Goal: Task Accomplishment & Management: Manage account settings

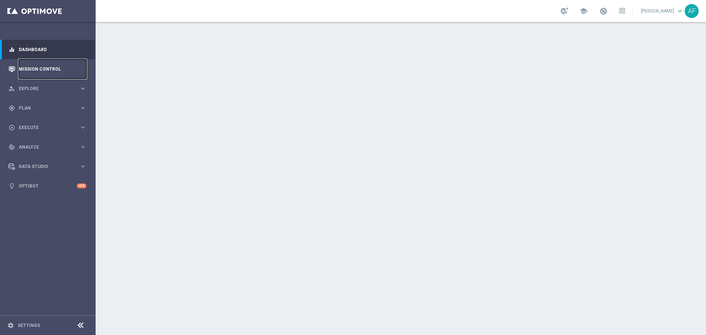
click at [51, 70] on link "Mission Control" at bounding box center [53, 68] width 68 height 19
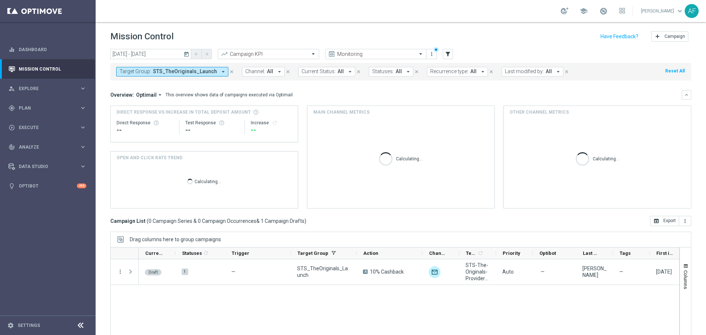
click at [205, 71] on span "STS_TheOriginals_Launch" at bounding box center [185, 71] width 64 height 6
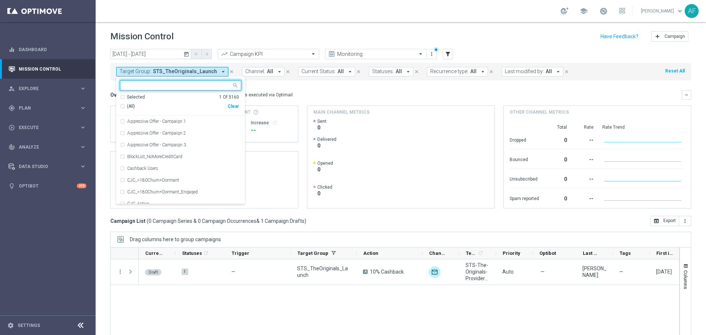
click at [208, 32] on div "Mission Control add Campaign" at bounding box center [400, 36] width 581 height 14
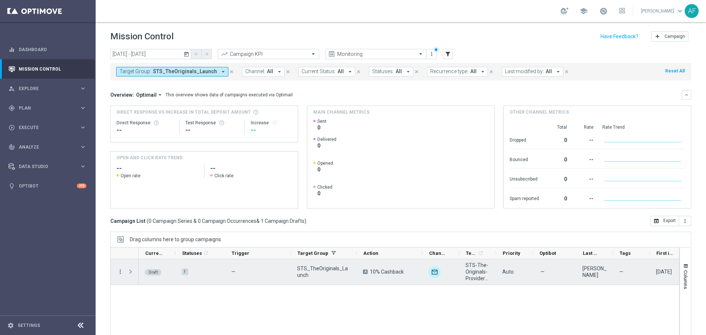
click at [119, 274] on icon "more_vert" at bounding box center [120, 271] width 7 height 7
click at [154, 277] on span "Campaign Details" at bounding box center [153, 275] width 37 height 5
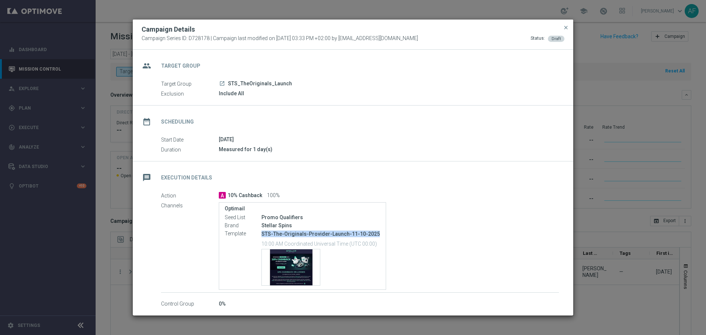
drag, startPoint x: 262, startPoint y: 232, endPoint x: 371, endPoint y: 233, distance: 109.5
click at [376, 235] on p "STS-The-Originals-Provider-Launch-11-10-2025" at bounding box center [320, 233] width 119 height 7
copy p "STS-The-Originals-Provider-Launch-11-10-2025"
click at [565, 28] on span "close" at bounding box center [566, 28] width 6 height 6
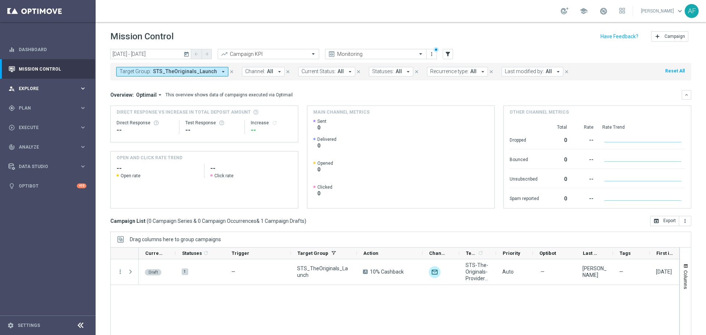
click at [46, 87] on span "Explore" at bounding box center [49, 88] width 61 height 4
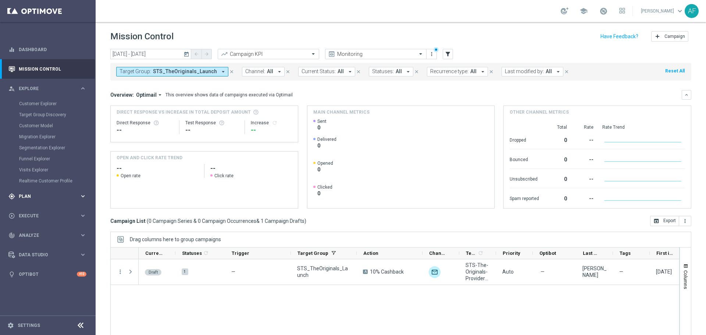
click at [42, 193] on div "gps_fixed Plan" at bounding box center [43, 196] width 71 height 7
click at [36, 144] on span "Templates" at bounding box center [45, 145] width 53 height 4
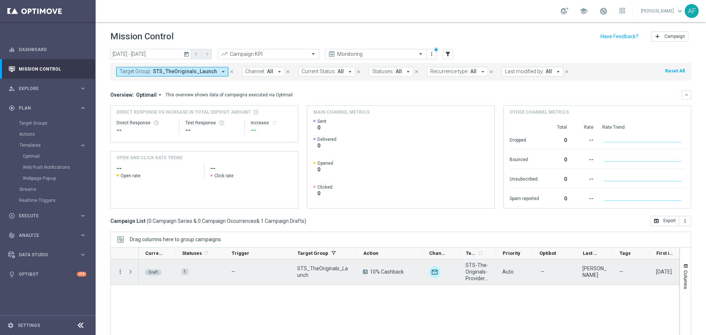
click at [121, 271] on icon "more_vert" at bounding box center [120, 271] width 7 height 7
click at [154, 301] on div "Edit" at bounding box center [169, 299] width 68 height 5
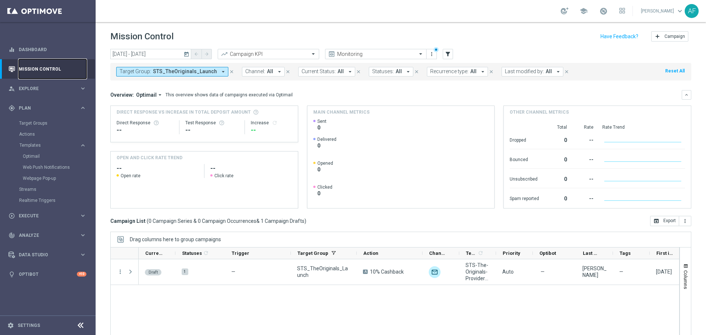
click at [49, 65] on link "Mission Control" at bounding box center [53, 68] width 68 height 19
click at [54, 71] on link "Mission Control" at bounding box center [53, 68] width 68 height 19
click at [204, 71] on span "STS_TheOriginals_Launch" at bounding box center [185, 71] width 64 height 6
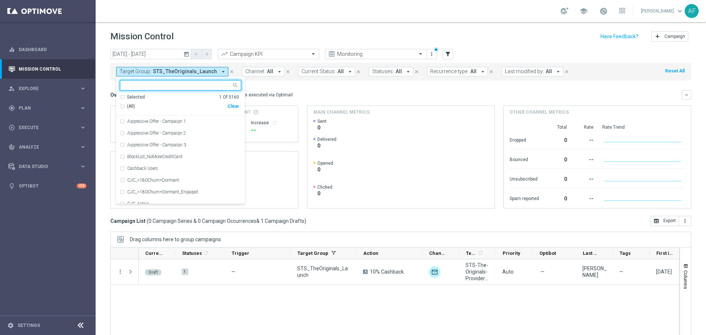
click at [136, 96] on div "Selected" at bounding box center [136, 97] width 18 height 6
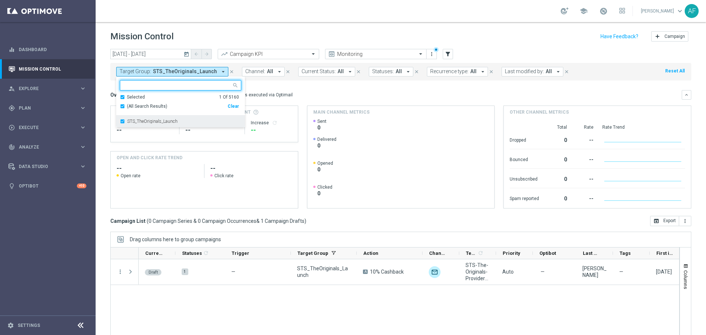
click at [143, 118] on div "STS_TheOriginals_Launch" at bounding box center [180, 121] width 121 height 12
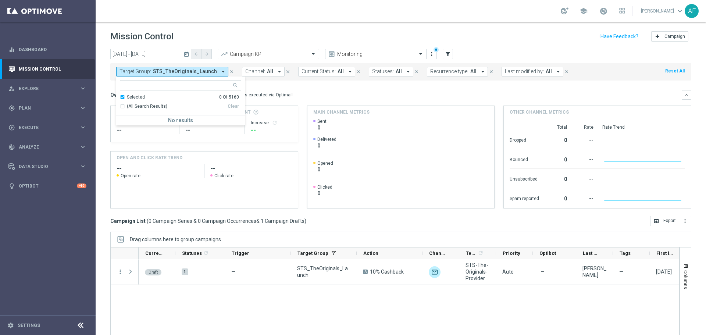
click at [306, 92] on div "Overview: Optimail arrow_drop_down This overview shows data of campaigns execut…" at bounding box center [395, 95] width 571 height 7
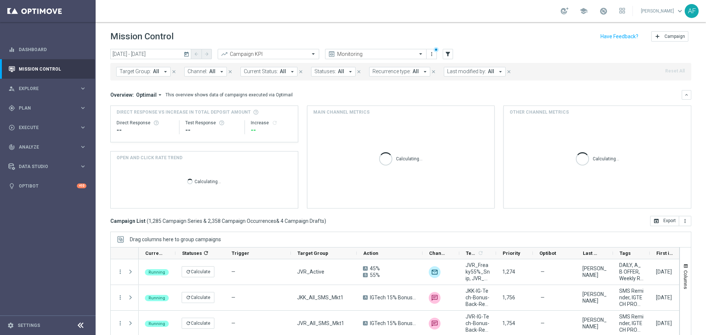
click at [187, 54] on icon "today" at bounding box center [186, 54] width 7 height 7
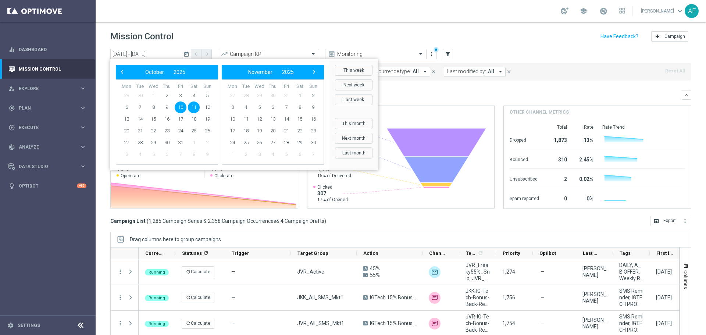
click at [183, 106] on span "10" at bounding box center [181, 107] width 12 height 12
click at [182, 106] on span "10" at bounding box center [181, 107] width 12 height 12
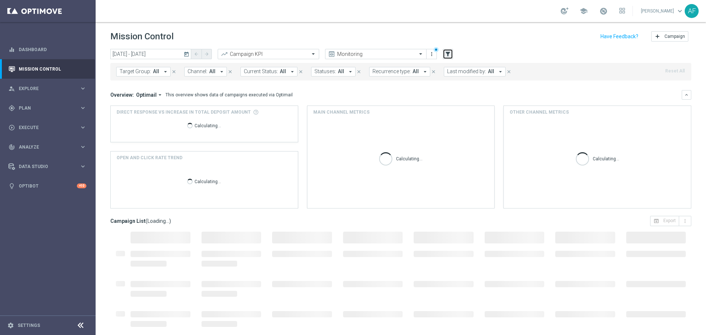
click at [449, 54] on icon "filter_alt" at bounding box center [447, 54] width 7 height 7
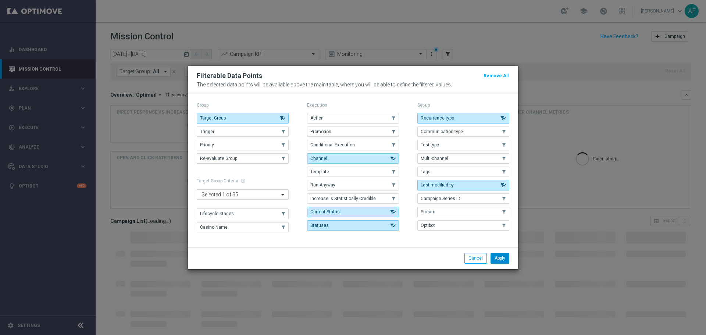
drag, startPoint x: 493, startPoint y: 258, endPoint x: 204, endPoint y: 75, distance: 341.5
click at [493, 258] on button "Apply" at bounding box center [499, 258] width 19 height 10
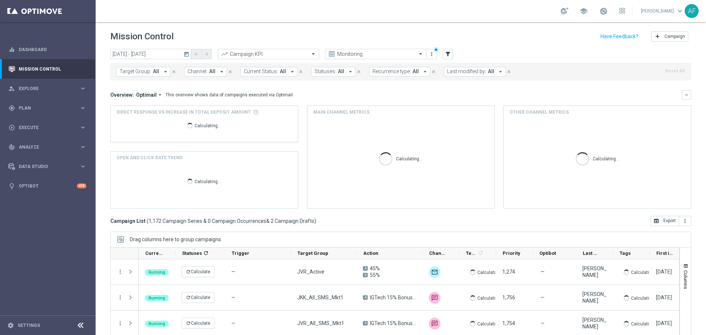
click at [201, 70] on span "Channel:" at bounding box center [197, 71] width 20 height 6
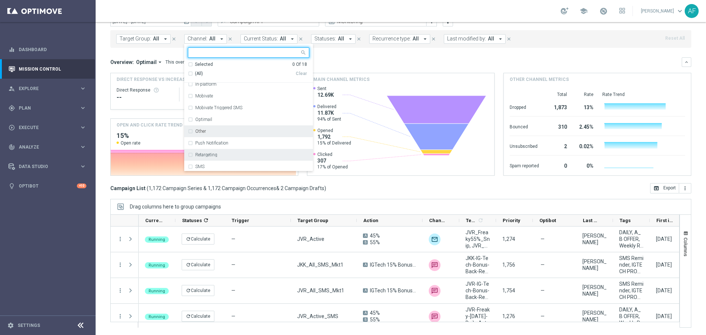
scroll to position [124, 0]
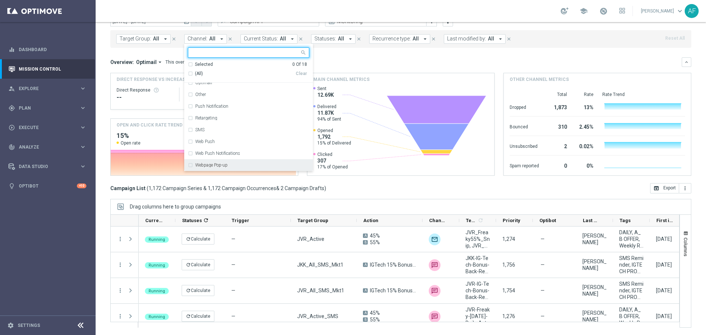
click at [221, 161] on div "Webpage Pop-up" at bounding box center [248, 165] width 121 height 12
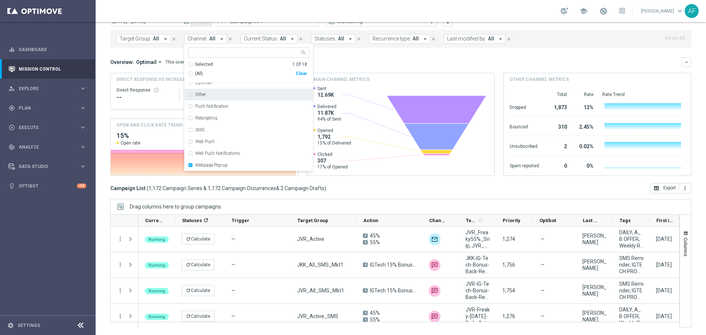
click at [348, 62] on div "Overview: Optimail arrow_drop_down This overview shows data of campaigns execut…" at bounding box center [395, 62] width 571 height 7
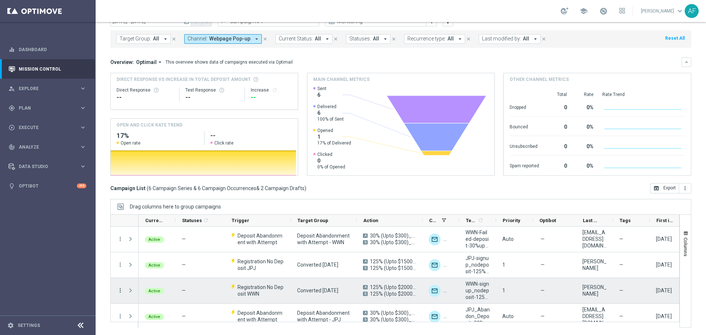
click at [119, 289] on icon "more_vert" at bounding box center [120, 290] width 7 height 7
click at [151, 266] on div "Edit" at bounding box center [169, 268] width 68 height 5
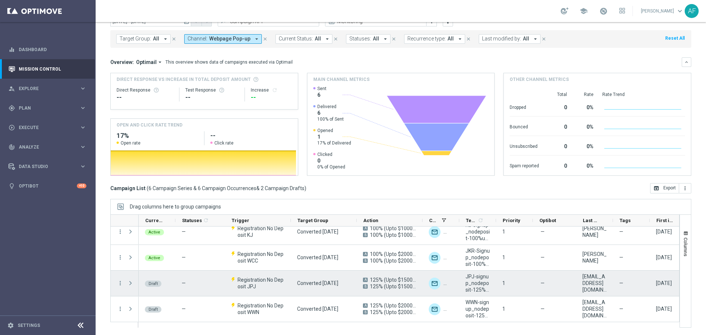
scroll to position [111, 0]
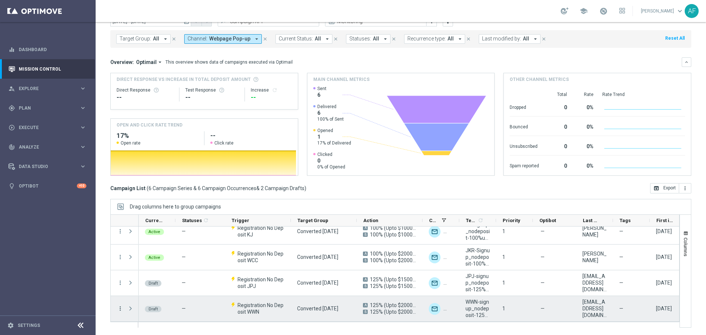
click at [119, 309] on icon "more_vert" at bounding box center [120, 308] width 7 height 7
click at [152, 285] on div "Edit" at bounding box center [169, 286] width 68 height 5
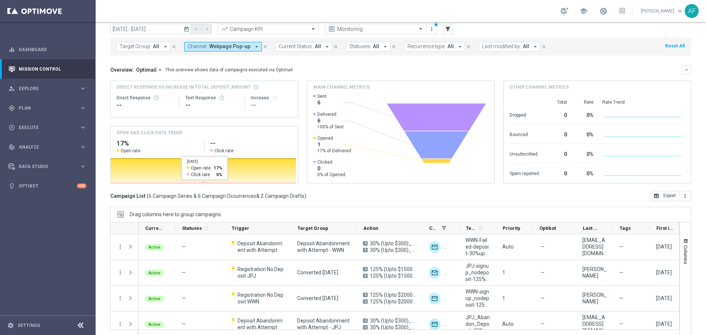
scroll to position [0, 0]
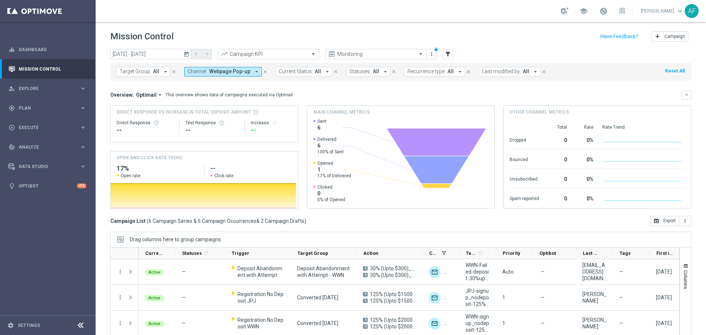
click at [185, 54] on icon "today" at bounding box center [186, 54] width 7 height 7
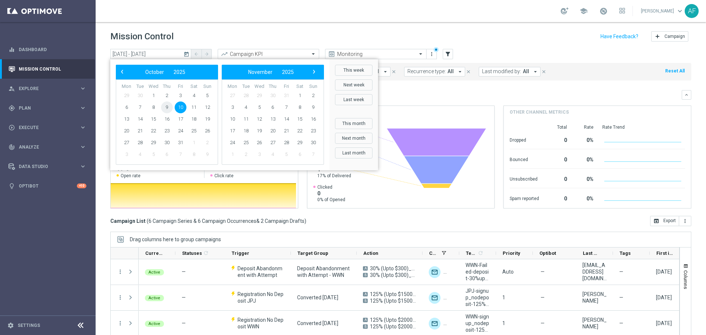
click at [167, 107] on span "9" at bounding box center [167, 107] width 12 height 12
click at [166, 107] on span "9" at bounding box center [167, 107] width 12 height 12
type input "09 Oct 2025 - 09 Oct 2025"
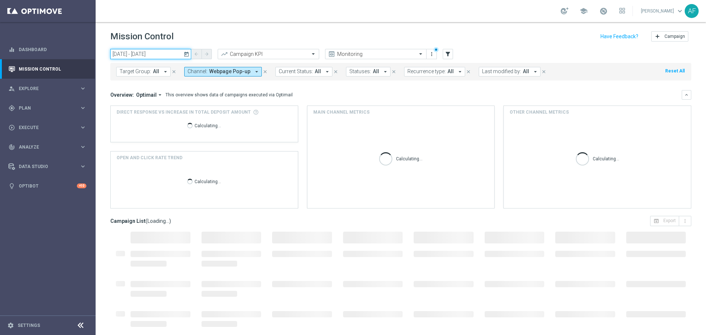
click at [149, 54] on input "09 Oct 2025 - 09 Oct 2025" at bounding box center [150, 54] width 81 height 10
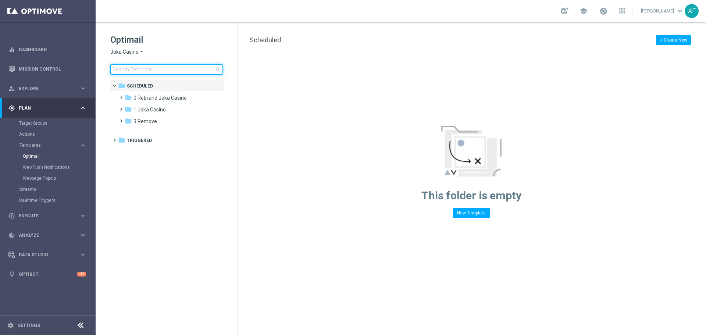
click at [147, 69] on input at bounding box center [166, 69] width 112 height 10
click at [138, 50] on span "Joka Casino" at bounding box center [124, 52] width 28 height 7
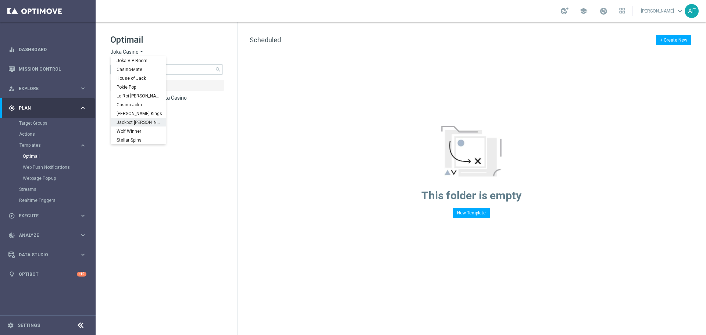
scroll to position [26, 0]
click at [0, 0] on span "Stellar Spins" at bounding box center [0, 0] width 0 height 0
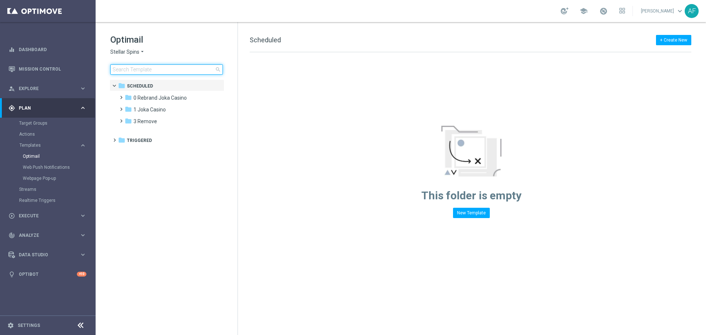
click at [143, 65] on input at bounding box center [166, 69] width 112 height 10
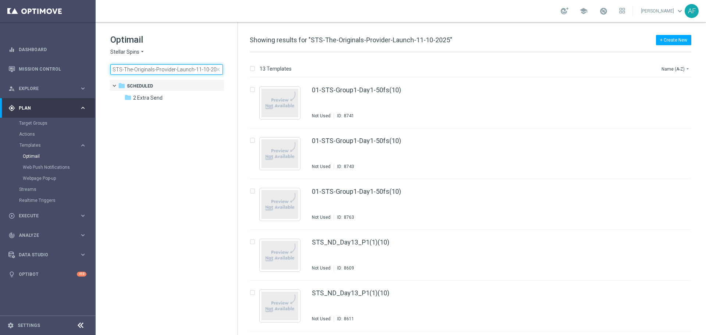
scroll to position [0, 1]
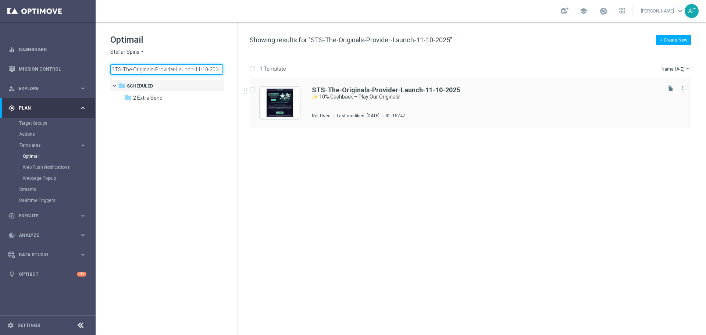
type input "STS-The-Originals-Provider-Launch-11-10-2025"
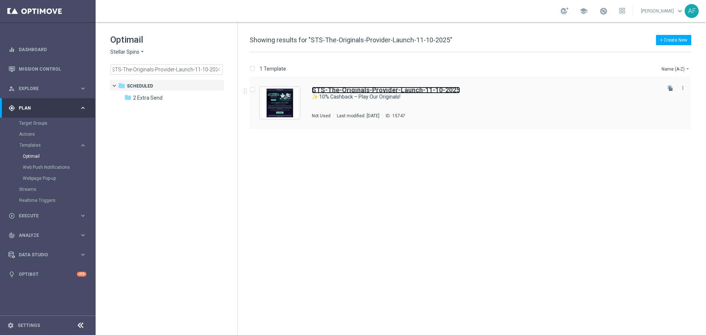
click at [327, 92] on b "STS-The-Originals-Provider-Launch-11-10-2025" at bounding box center [386, 90] width 148 height 8
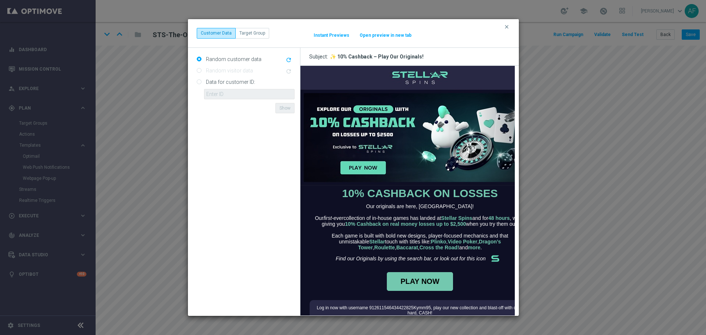
click at [380, 35] on button "Open preview in new tab" at bounding box center [385, 35] width 53 height 6
click at [507, 27] on icon "clear" at bounding box center [507, 27] width 6 height 6
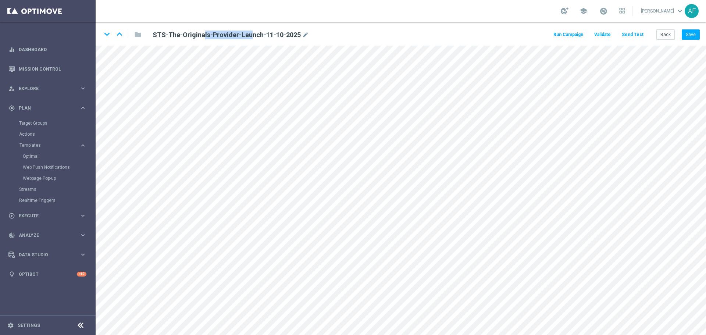
click at [249, 32] on h2 "STS-The-Originals-Provider-Launch-11-10-2025" at bounding box center [227, 35] width 148 height 9
click at [250, 14] on div "school Alon Fittinghoff keyboard_arrow_down AF" at bounding box center [401, 11] width 610 height 22
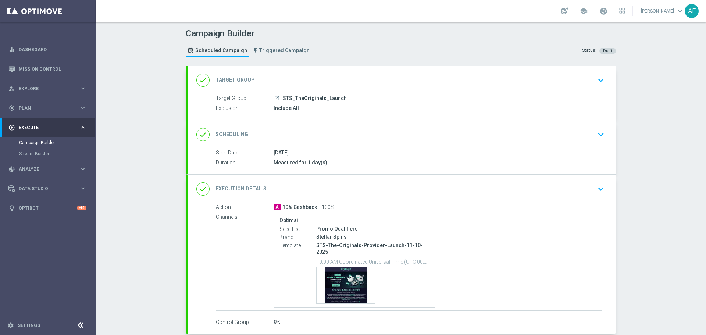
click at [365, 96] on div "launch STS_TheOriginals_Launch" at bounding box center [437, 97] width 328 height 7
click at [367, 83] on div "done Target Group keyboard_arrow_down" at bounding box center [401, 80] width 411 height 14
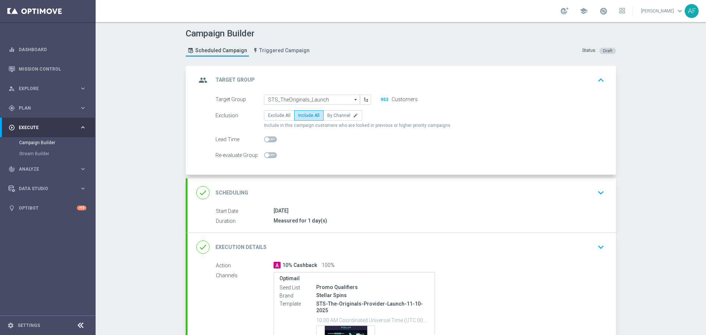
click at [461, 89] on div "group Target Group keyboard_arrow_up" at bounding box center [401, 80] width 428 height 29
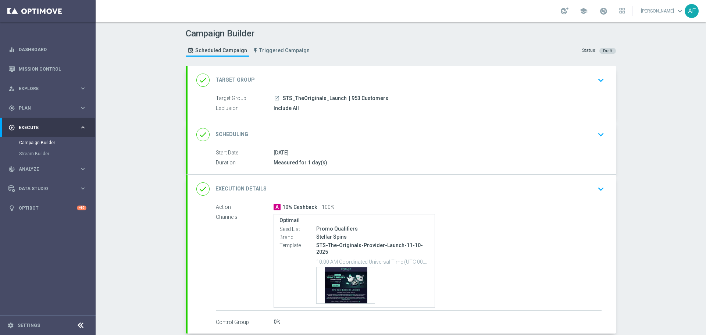
click at [275, 99] on icon "launch" at bounding box center [277, 98] width 6 height 6
click at [446, 145] on div "done Scheduling keyboard_arrow_down" at bounding box center [401, 134] width 428 height 29
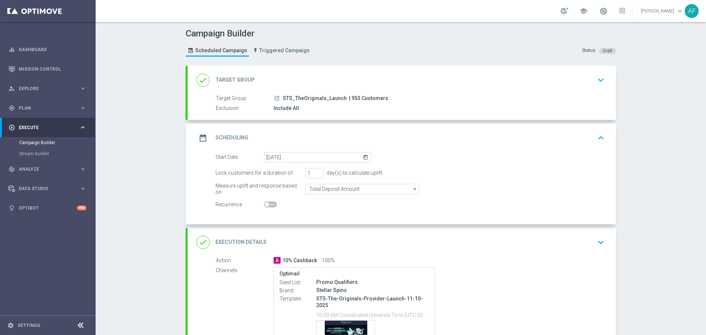
click at [446, 144] on div "date_range Scheduling keyboard_arrow_up" at bounding box center [401, 138] width 411 height 14
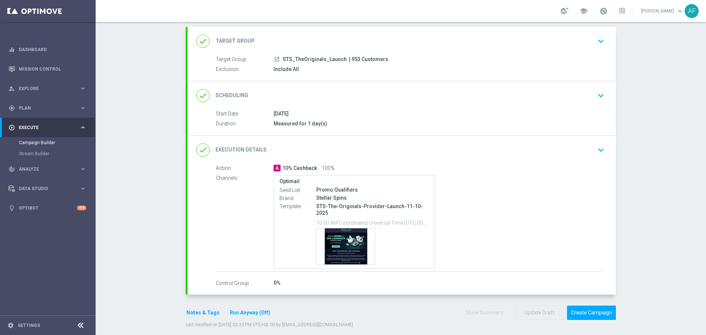
scroll to position [40, 0]
click at [430, 153] on div "done Execution Details keyboard_arrow_down" at bounding box center [401, 149] width 411 height 14
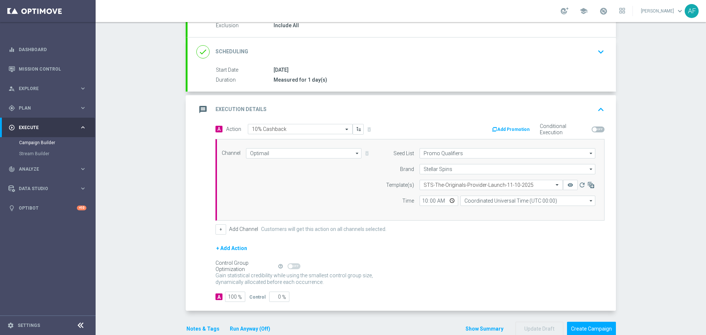
scroll to position [70, 0]
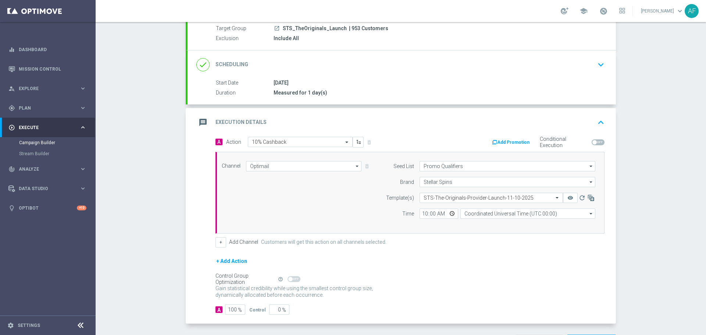
click at [408, 122] on div "message Execution Details keyboard_arrow_up" at bounding box center [401, 122] width 411 height 14
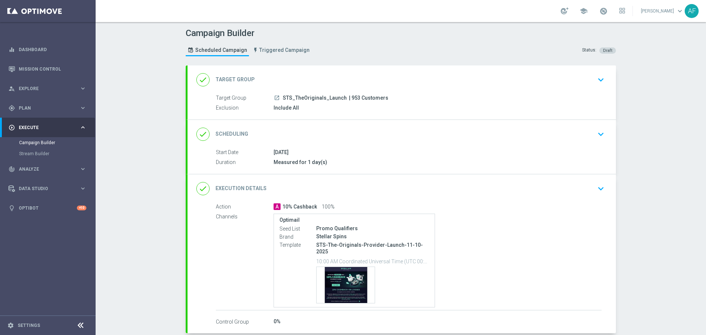
scroll to position [0, 0]
click at [274, 98] on icon "launch" at bounding box center [277, 98] width 6 height 6
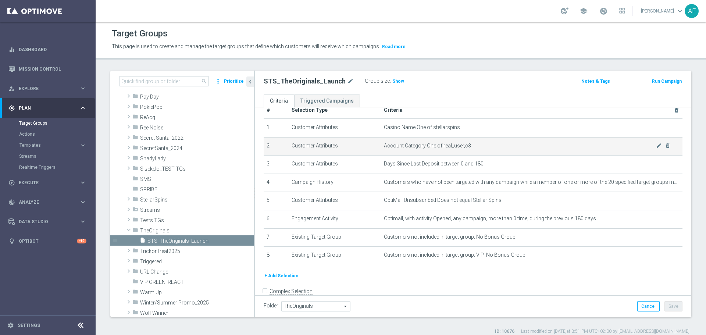
scroll to position [28, 0]
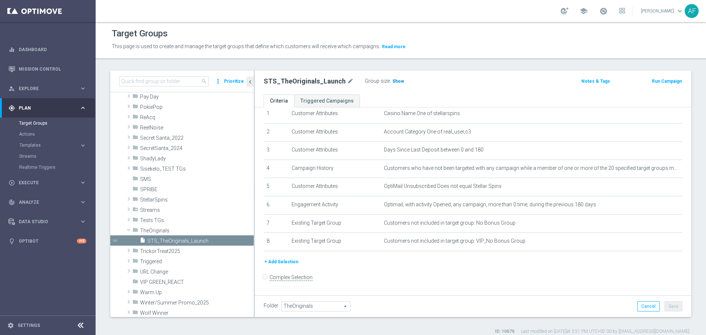
click at [396, 82] on span "Show" at bounding box center [398, 81] width 12 height 5
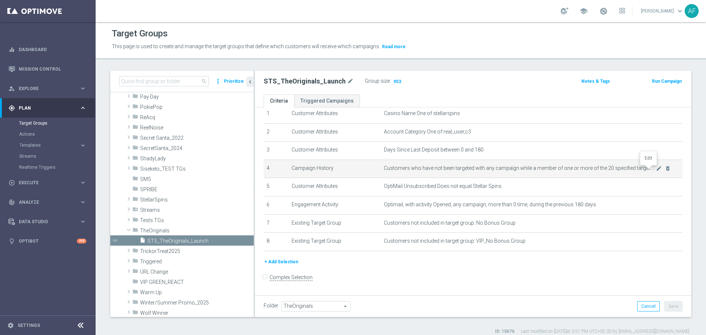
click at [656, 169] on icon "mode_edit" at bounding box center [659, 168] width 6 height 6
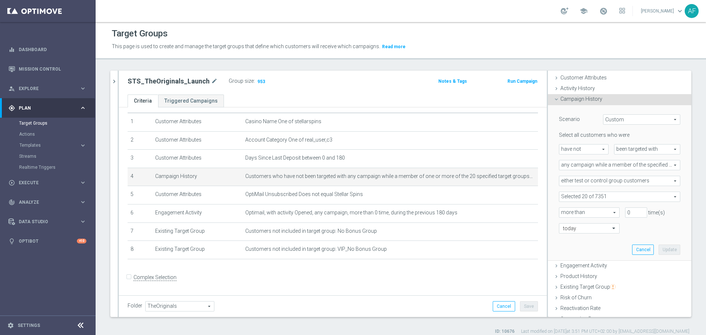
scroll to position [74, 0]
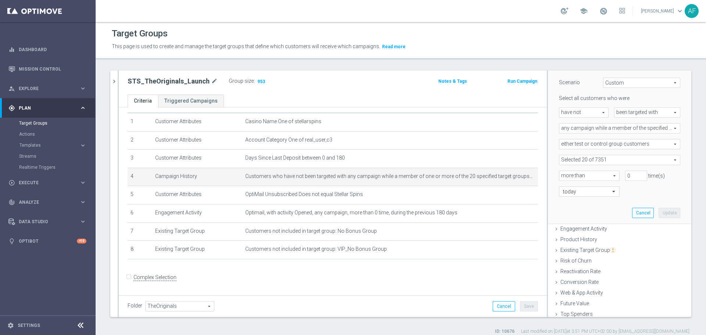
click at [596, 160] on span at bounding box center [619, 160] width 121 height 10
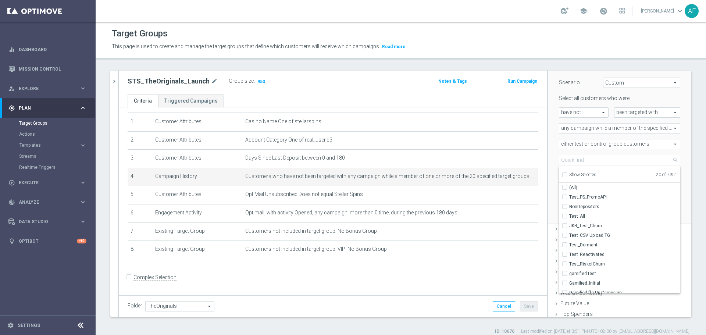
click at [581, 172] on span "Show Selected" at bounding box center [582, 174] width 27 height 5
click at [566, 174] on input "Show Selected" at bounding box center [564, 176] width 5 height 5
checkbox input "true"
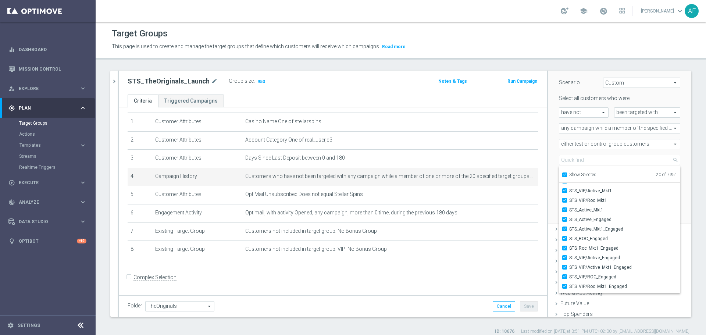
scroll to position [90, 0]
click at [628, 288] on span "STS_VIP/Valid Countries(All)_Engaged" at bounding box center [624, 288] width 111 height 6
click at [569, 288] on input "STS_VIP/Valid Countries(All)_Engaged" at bounding box center [566, 288] width 5 height 5
checkbox input "false"
type input "Selected 19 of 7351"
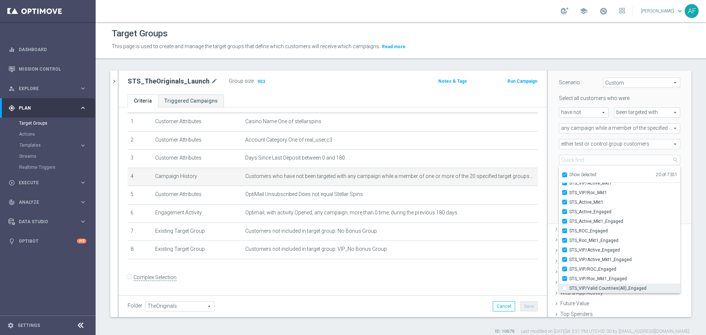
checkbox input "false"
click at [553, 211] on div "Scenario Custom Custom arrow_drop_down search Select all customers who were hav…" at bounding box center [619, 145] width 132 height 155
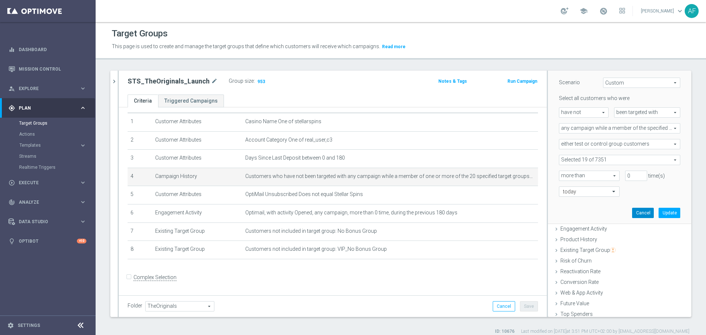
click at [632, 211] on button "Cancel" at bounding box center [643, 213] width 22 height 10
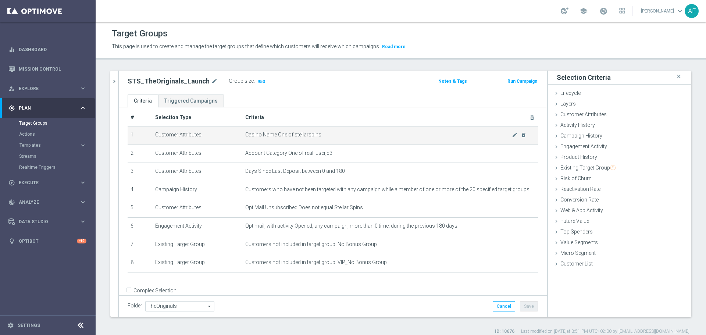
scroll to position [0, 0]
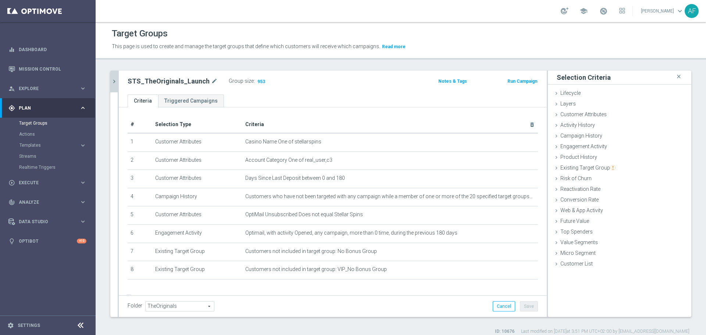
click at [114, 83] on icon "chevron_right" at bounding box center [114, 81] width 7 height 7
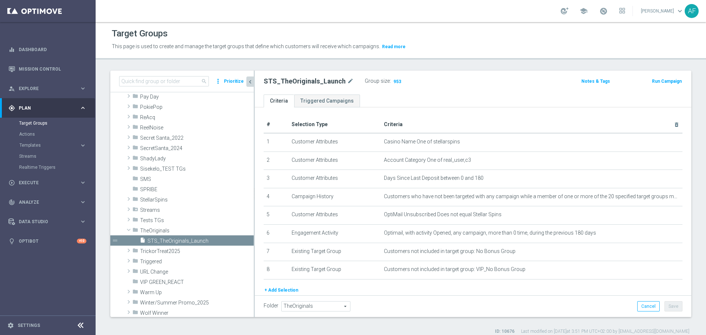
scroll to position [432, 0]
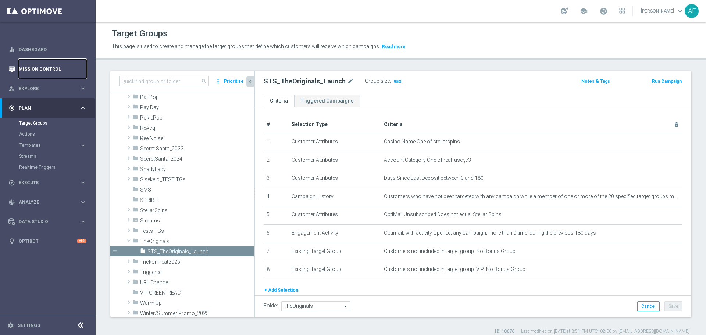
click at [53, 68] on link "Mission Control" at bounding box center [53, 68] width 68 height 19
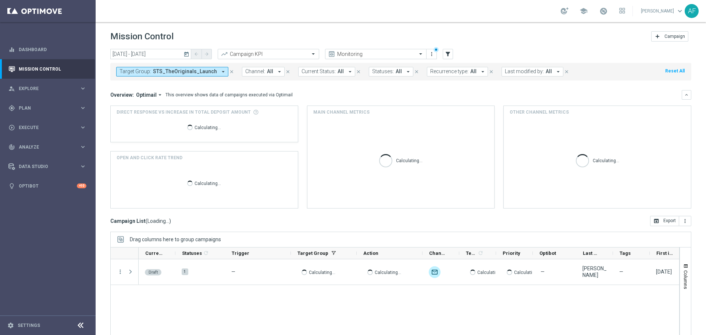
click at [186, 53] on icon "today" at bounding box center [186, 54] width 7 height 7
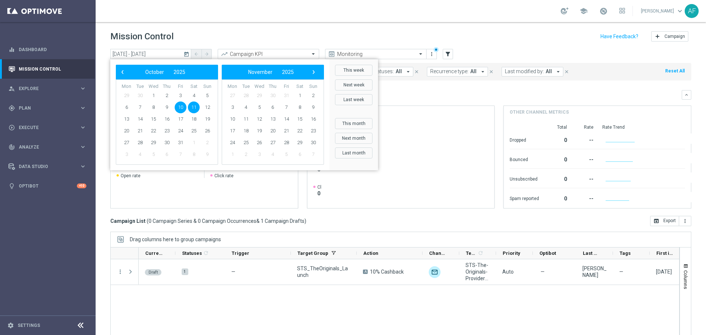
click at [192, 107] on span "11" at bounding box center [194, 107] width 12 height 12
type input "11 Oct 2025 - 11 Oct 2025"
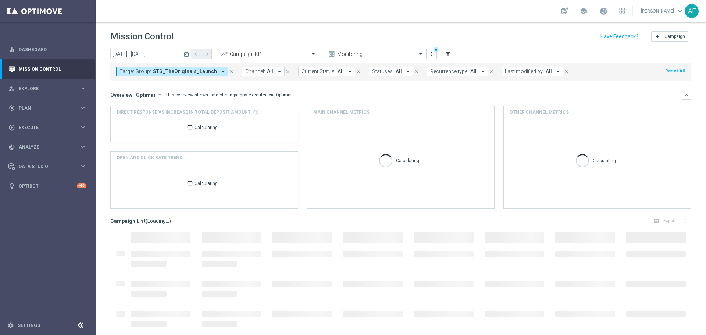
click at [198, 74] on span "STS_TheOriginals_Launch" at bounding box center [185, 71] width 64 height 6
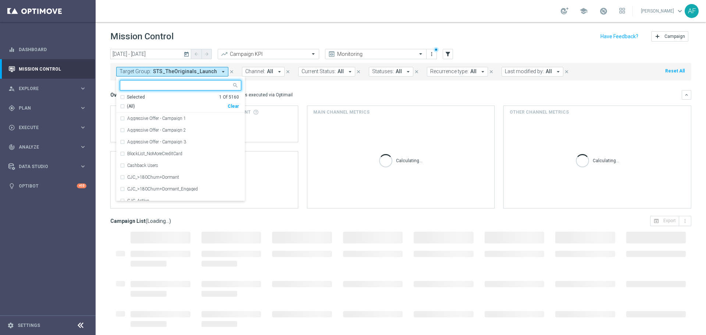
click at [142, 97] on div "Selected" at bounding box center [136, 97] width 18 height 6
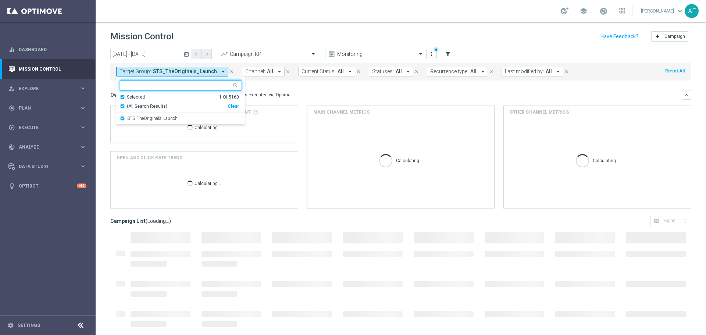
drag, startPoint x: 141, startPoint y: 118, endPoint x: 146, endPoint y: 102, distance: 16.4
click at [141, 118] on label "STS_TheOriginals_Launch" at bounding box center [152, 118] width 50 height 4
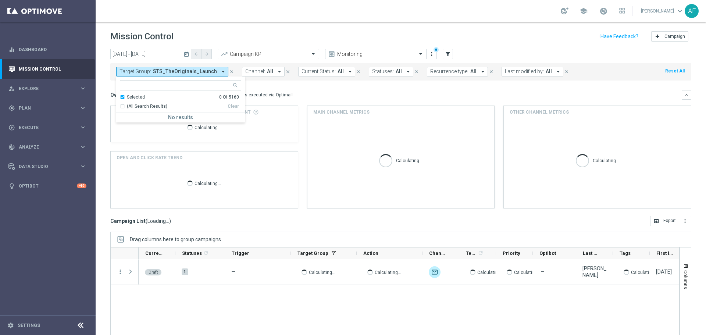
click at [150, 88] on input "text" at bounding box center [178, 85] width 108 height 6
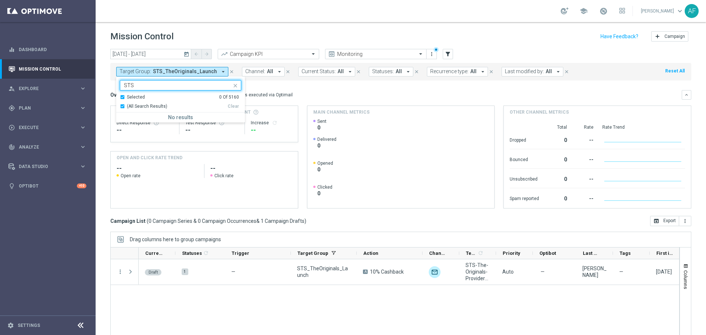
click at [143, 96] on div "Selected" at bounding box center [136, 97] width 18 height 6
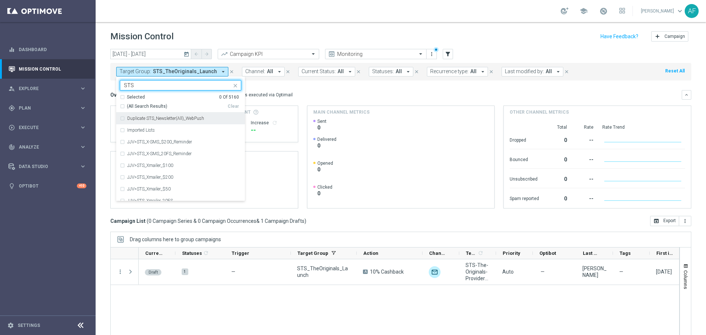
click at [145, 108] on span "(All Search Results)" at bounding box center [147, 106] width 40 height 6
type input "STS"
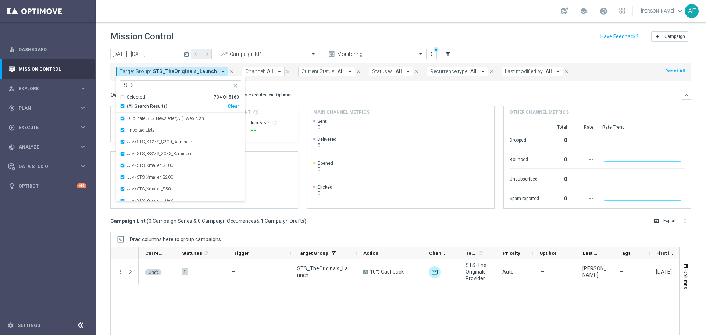
click at [313, 87] on mini-dashboard "Overview: Optimail arrow_drop_down This overview shows data of campaigns execut…" at bounding box center [400, 148] width 581 height 135
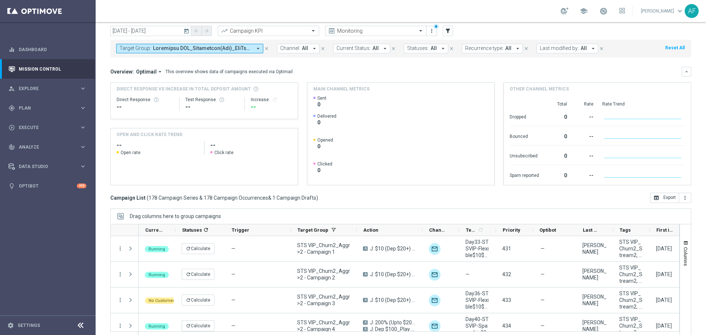
scroll to position [33, 0]
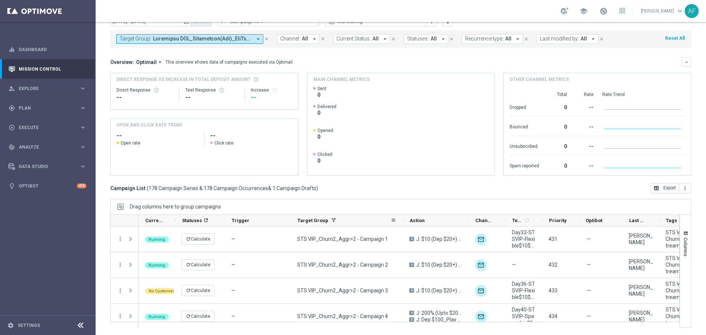
drag, startPoint x: 356, startPoint y: 222, endPoint x: 403, endPoint y: 225, distance: 46.8
click at [403, 223] on div at bounding box center [402, 220] width 3 height 11
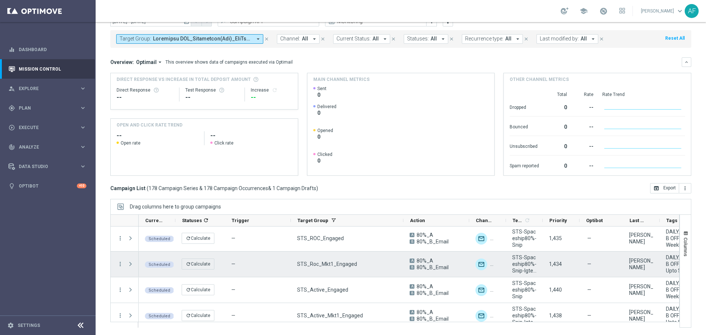
scroll to position [4474, 0]
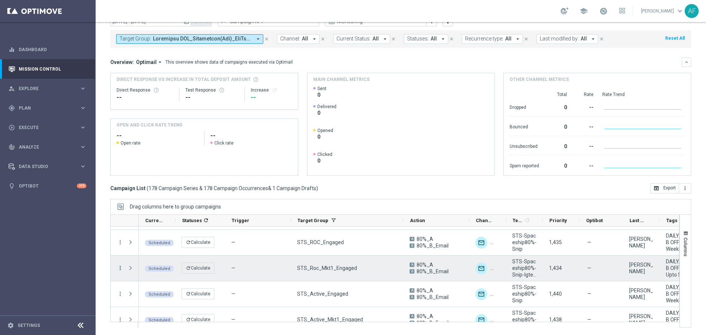
click at [121, 269] on icon "more_vert" at bounding box center [120, 268] width 7 height 7
click at [154, 191] on span "Campaign Details" at bounding box center [153, 191] width 37 height 5
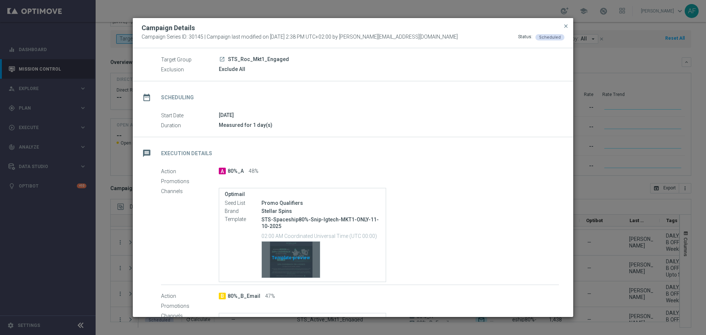
scroll to position [37, 0]
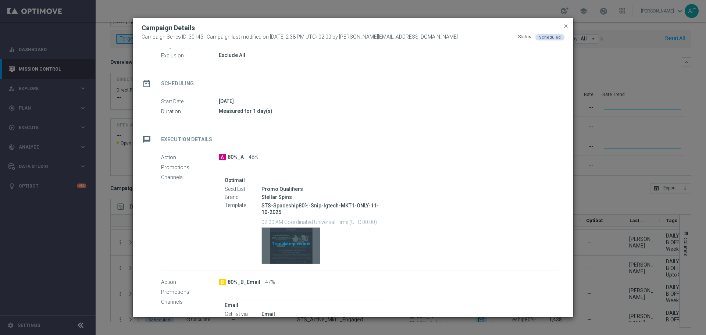
click at [293, 239] on div "Template preview" at bounding box center [291, 246] width 58 height 36
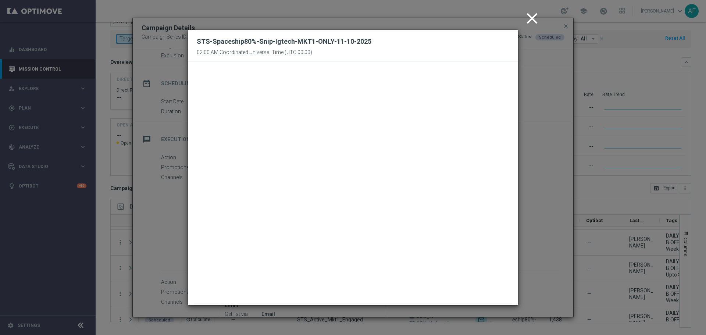
click at [528, 21] on icon "close" at bounding box center [532, 18] width 18 height 18
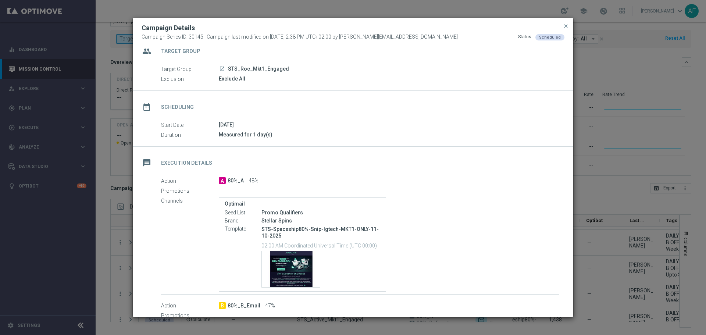
scroll to position [0, 0]
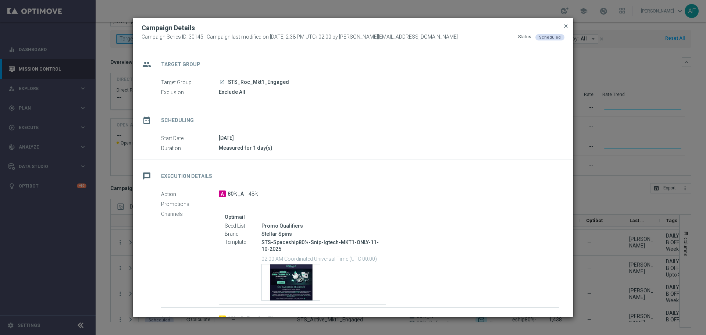
click at [566, 26] on span "close" at bounding box center [566, 26] width 6 height 6
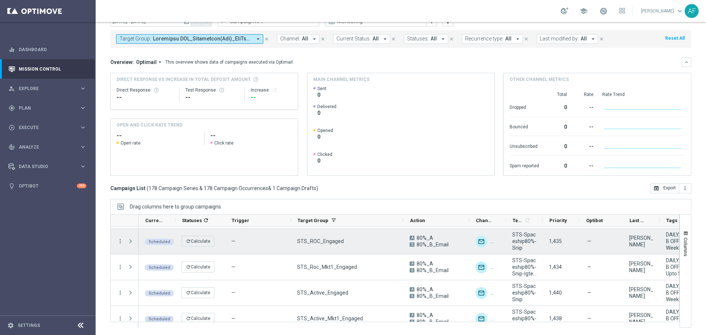
scroll to position [4474, 0]
click at [118, 242] on icon "more_vert" at bounding box center [120, 242] width 7 height 7
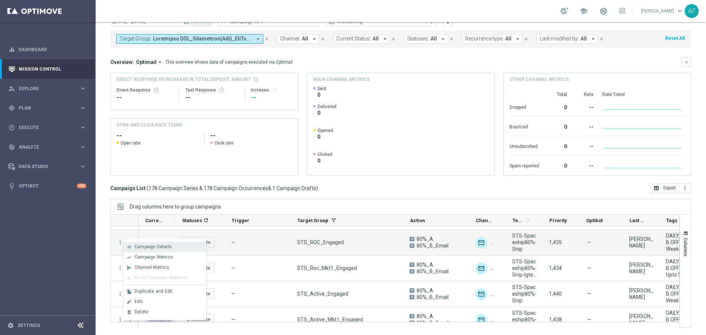
click at [149, 245] on span "Campaign Details" at bounding box center [153, 246] width 37 height 5
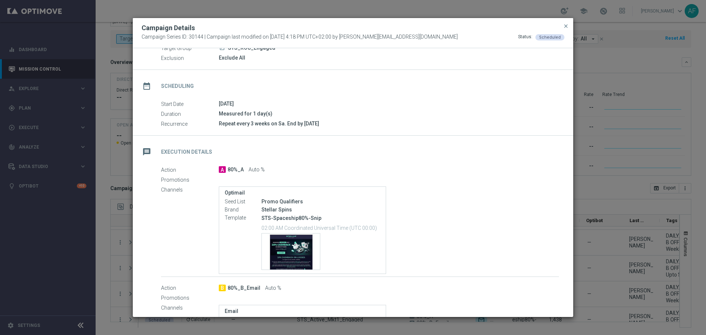
scroll to position [74, 0]
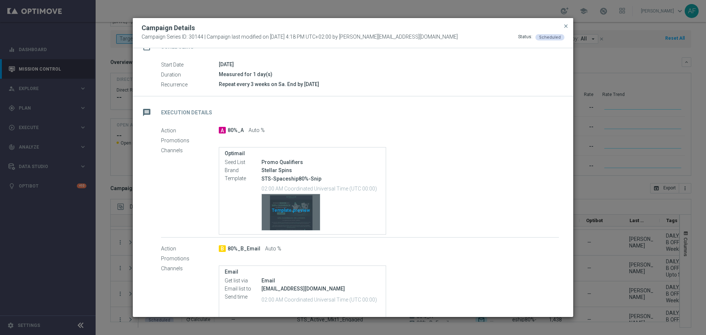
click at [288, 220] on div "Template preview" at bounding box center [291, 212] width 58 height 36
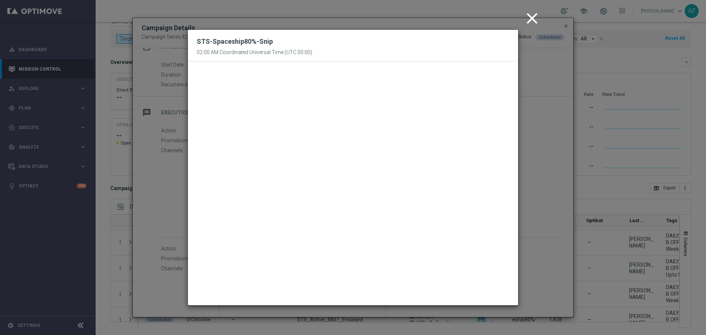
click at [530, 17] on icon "close" at bounding box center [532, 18] width 18 height 18
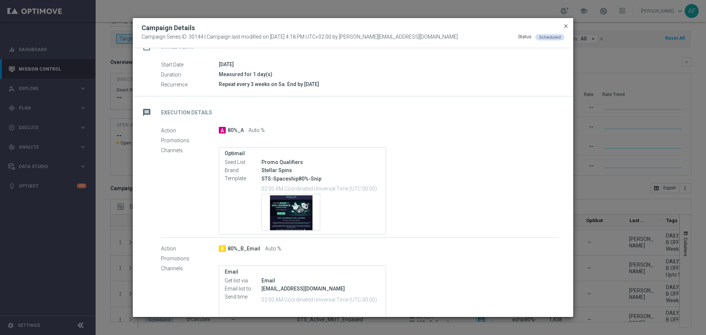
click at [565, 28] on span "close" at bounding box center [566, 26] width 6 height 6
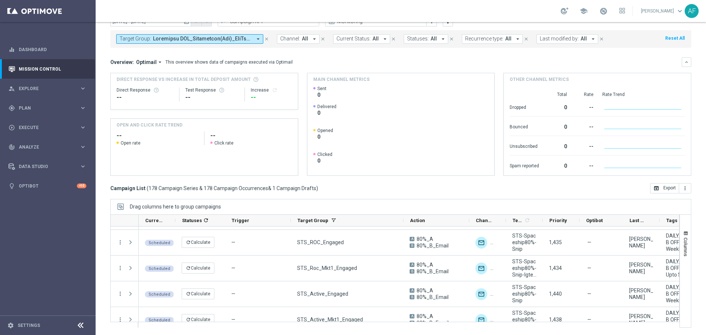
scroll to position [0, 0]
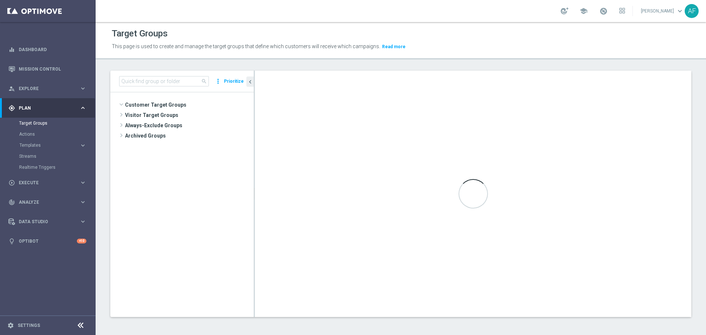
scroll to position [442, 0]
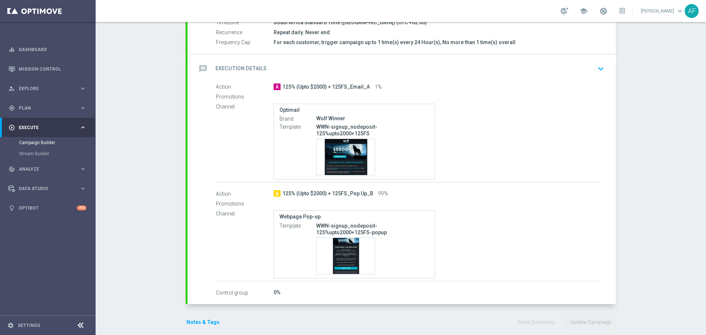
scroll to position [162, 0]
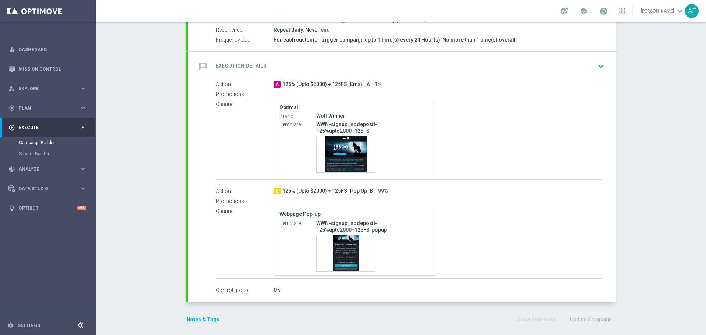
click at [529, 67] on div "message Execution Details keyboard_arrow_down" at bounding box center [401, 66] width 411 height 14
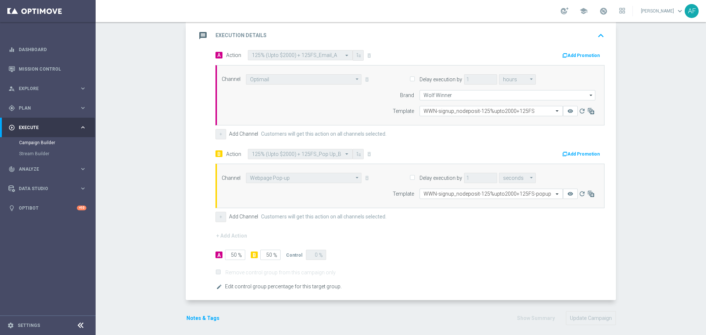
scroll to position [199, 0]
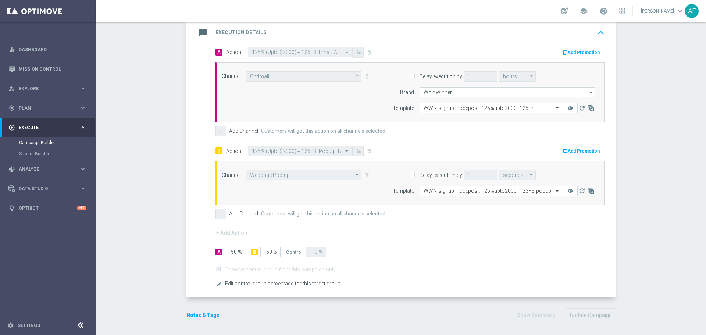
click at [232, 283] on span "Edit control group percentage for this target group." at bounding box center [283, 283] width 117 height 5
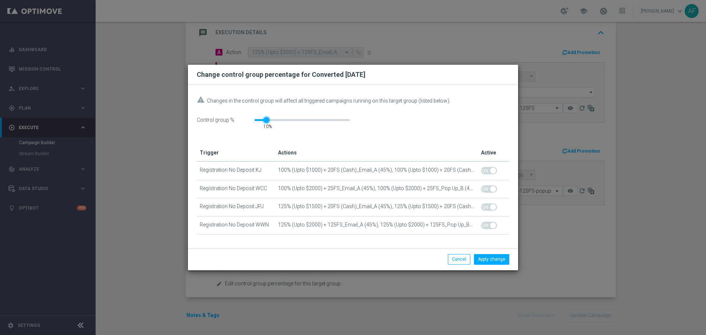
drag, startPoint x: 254, startPoint y: 119, endPoint x: 262, endPoint y: 120, distance: 8.5
click at [264, 120] on div at bounding box center [267, 120] width 6 height 6
click at [494, 260] on button "Apply change" at bounding box center [491, 259] width 35 height 10
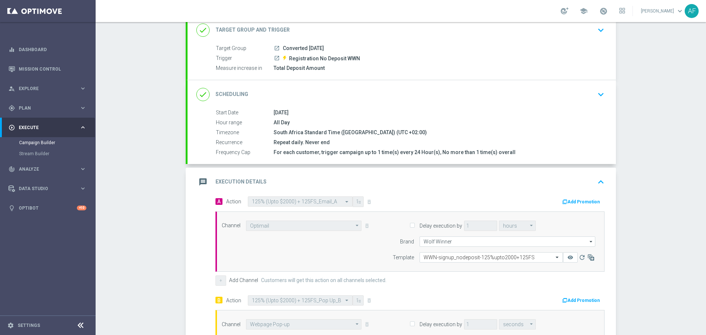
scroll to position [0, 0]
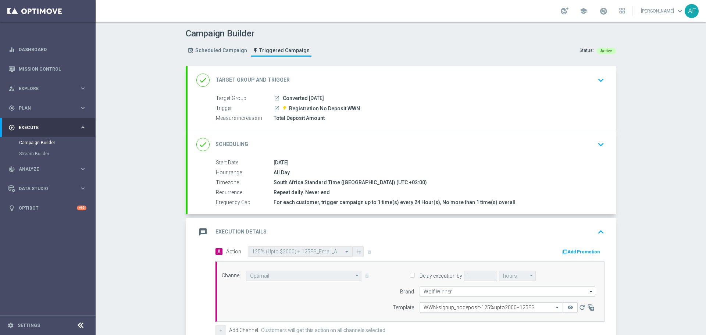
click at [348, 88] on div "done Target Group and Trigger keyboard_arrow_down" at bounding box center [401, 80] width 428 height 29
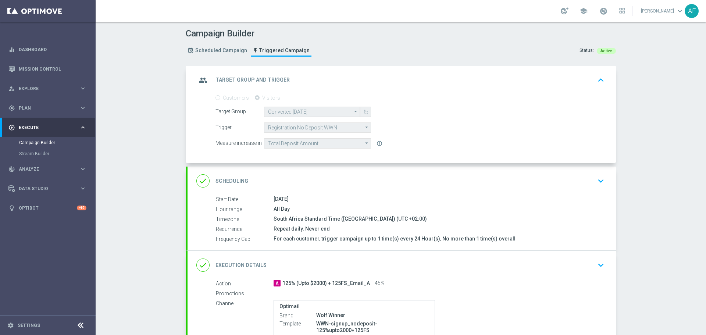
click at [339, 84] on div "group Target Group and Trigger keyboard_arrow_up" at bounding box center [401, 80] width 411 height 14
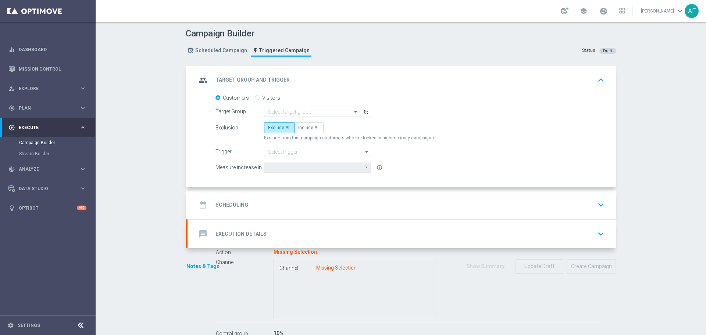
radio input "false"
radio input "true"
type input "Converted [DATE]"
type input "Registration No Deposit WWN"
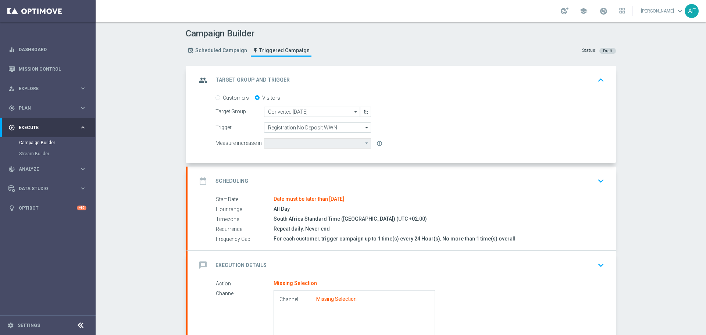
type input "Total Deposit Amount"
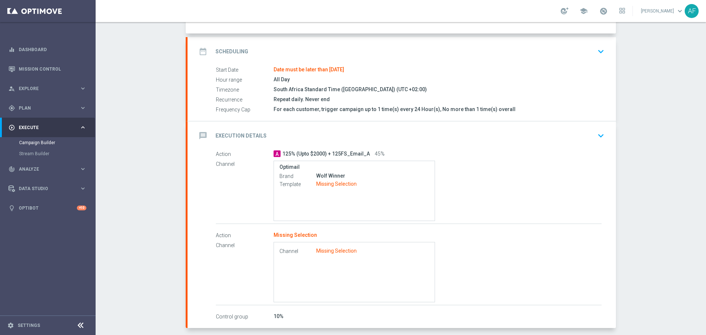
scroll to position [147, 0]
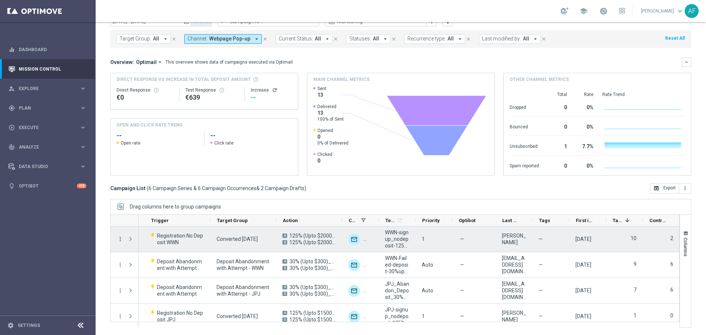
click at [118, 239] on icon "more_vert" at bounding box center [120, 239] width 7 height 7
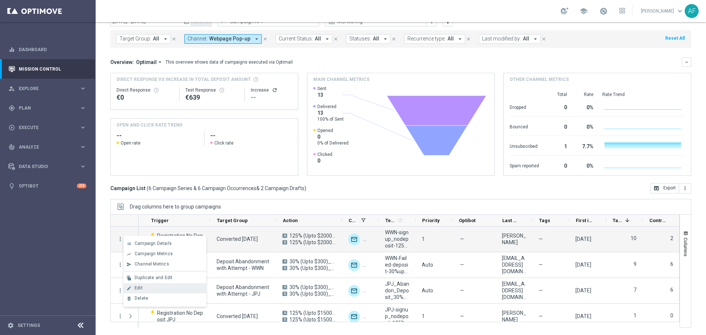
click at [157, 285] on div "edit Edit" at bounding box center [165, 288] width 83 height 10
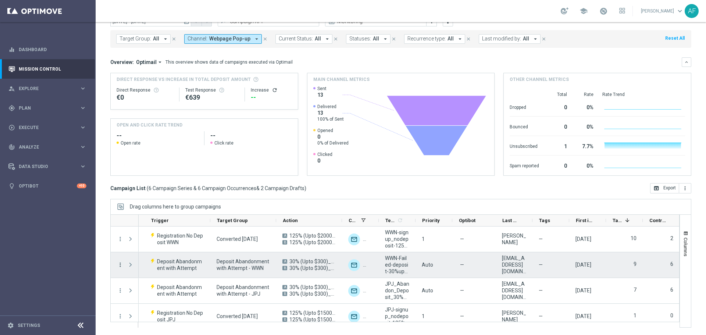
click at [121, 265] on icon "more_vert" at bounding box center [120, 264] width 7 height 7
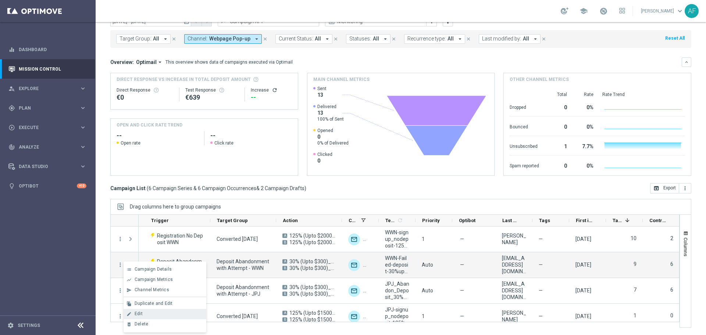
click at [158, 311] on div "edit Edit" at bounding box center [165, 314] width 83 height 10
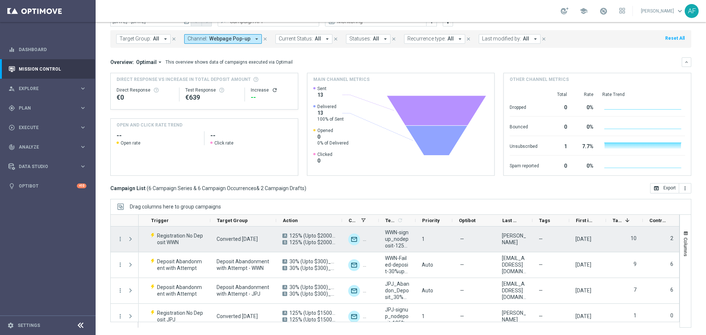
scroll to position [37, 0]
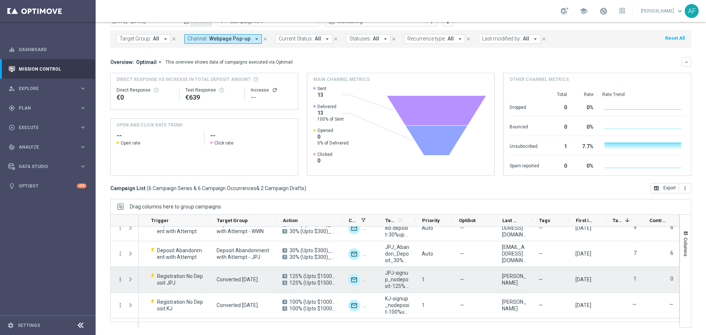
click at [118, 280] on icon "more_vert" at bounding box center [120, 279] width 7 height 7
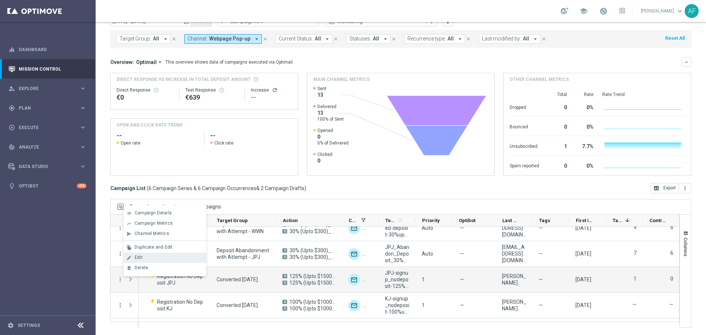
click at [157, 254] on div "edit Edit" at bounding box center [165, 258] width 83 height 10
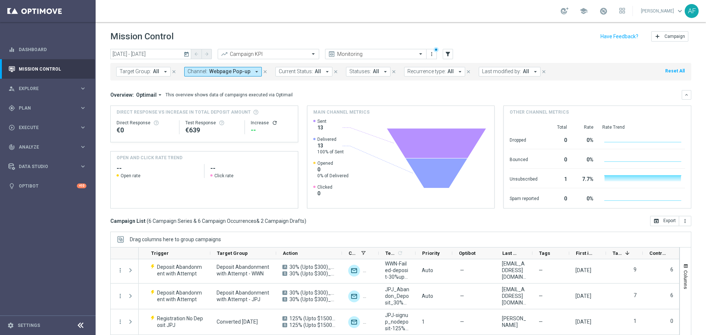
scroll to position [0, 0]
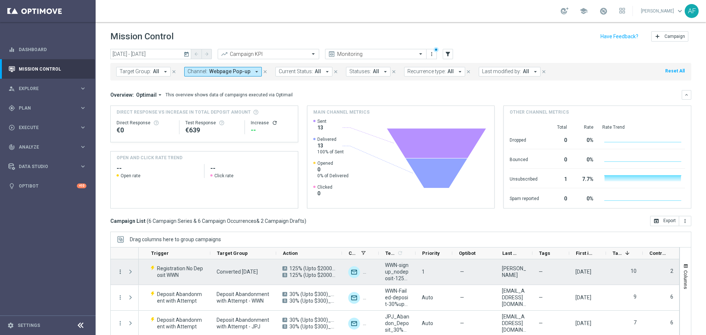
click at [120, 273] on icon "more_vert" at bounding box center [120, 271] width 7 height 7
click at [144, 251] on div "Edit" at bounding box center [169, 249] width 68 height 5
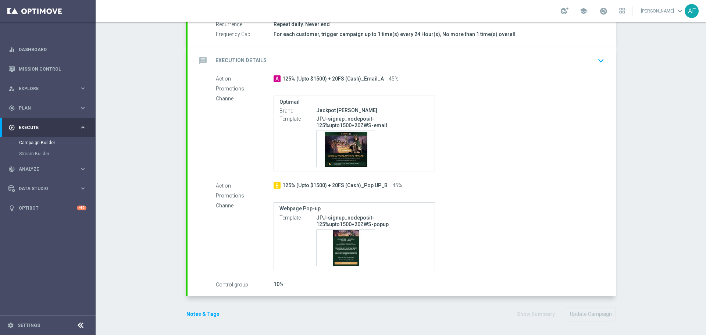
scroll to position [169, 0]
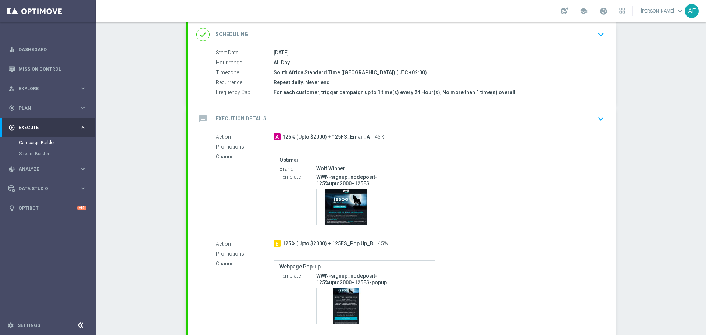
scroll to position [110, 0]
